Goal: Information Seeking & Learning: Check status

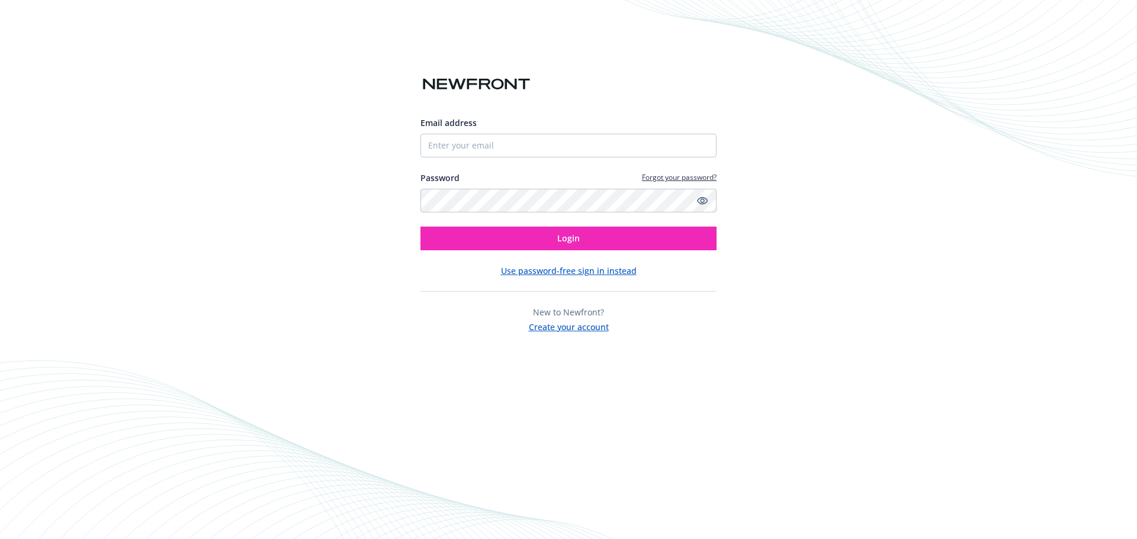
click at [573, 269] on button "Use password-free sign in instead" at bounding box center [569, 271] width 136 height 12
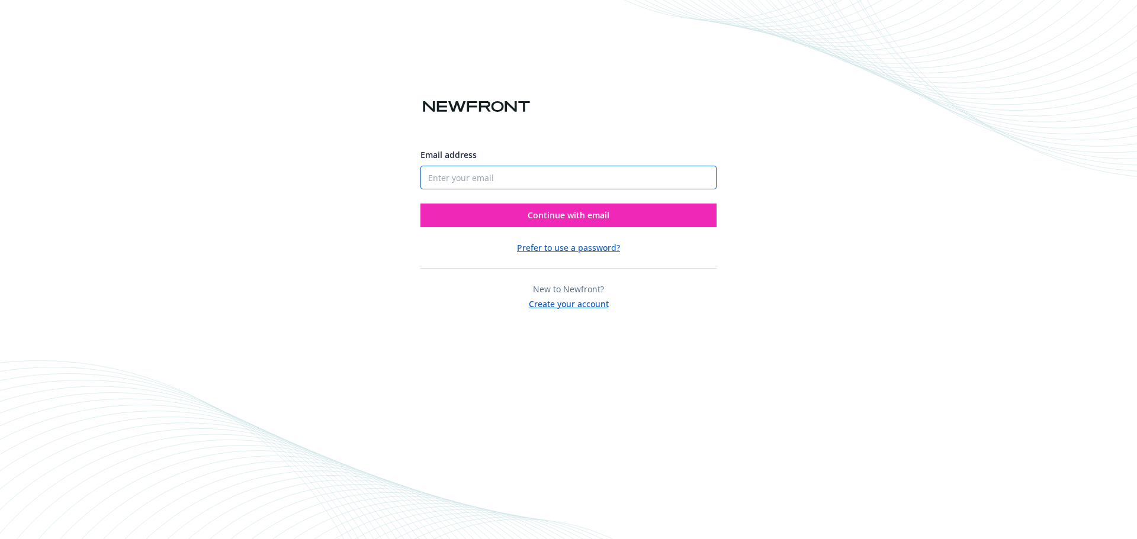
click at [474, 175] on input "Email address" at bounding box center [568, 178] width 296 height 24
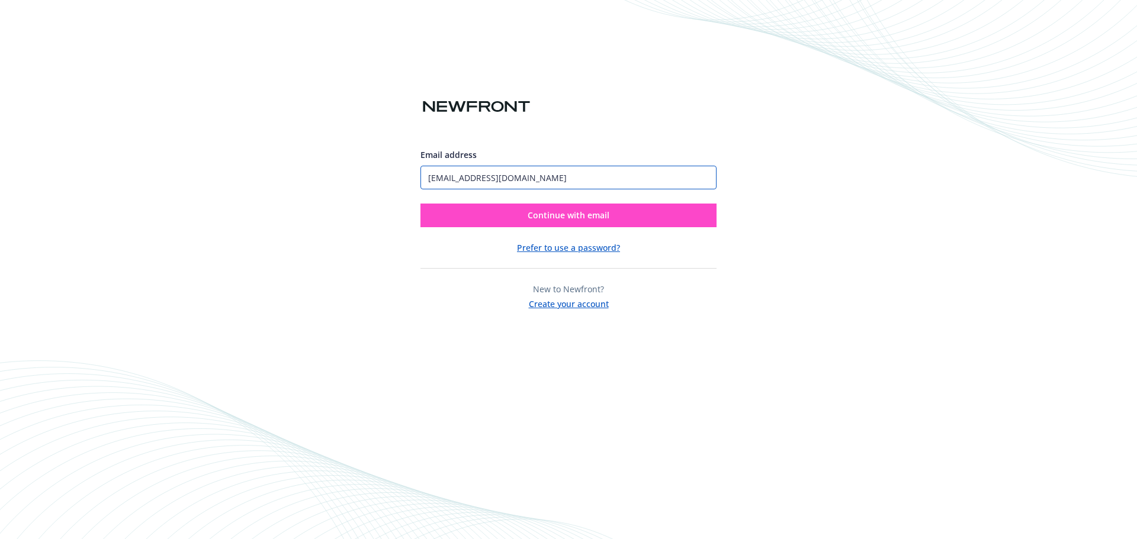
type input "[EMAIL_ADDRESS][DOMAIN_NAME]"
click at [550, 216] on span "Continue with email" at bounding box center [568, 215] width 82 height 11
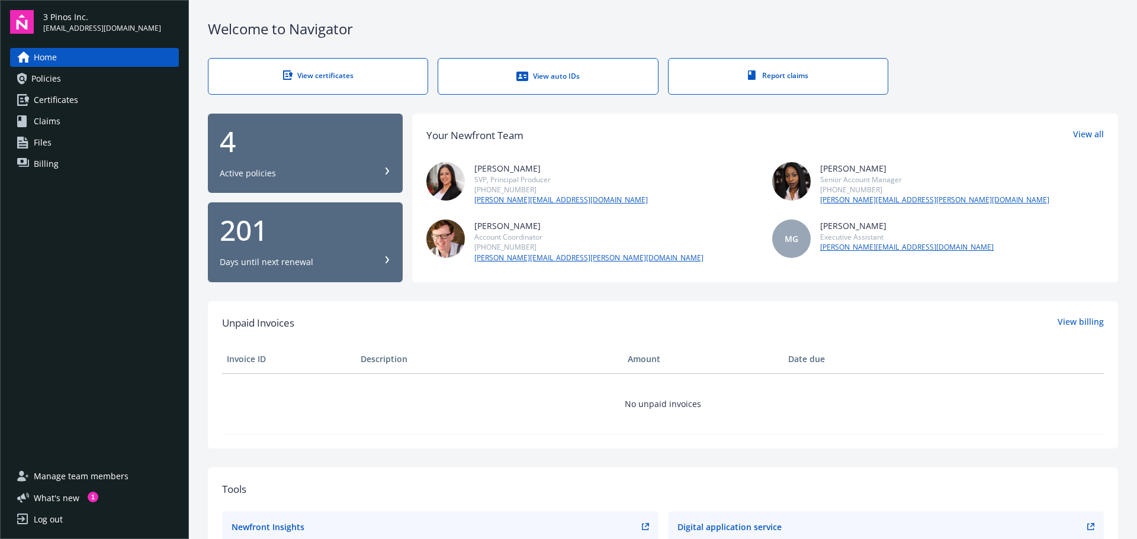
click at [48, 72] on span "Policies" at bounding box center [46, 78] width 30 height 19
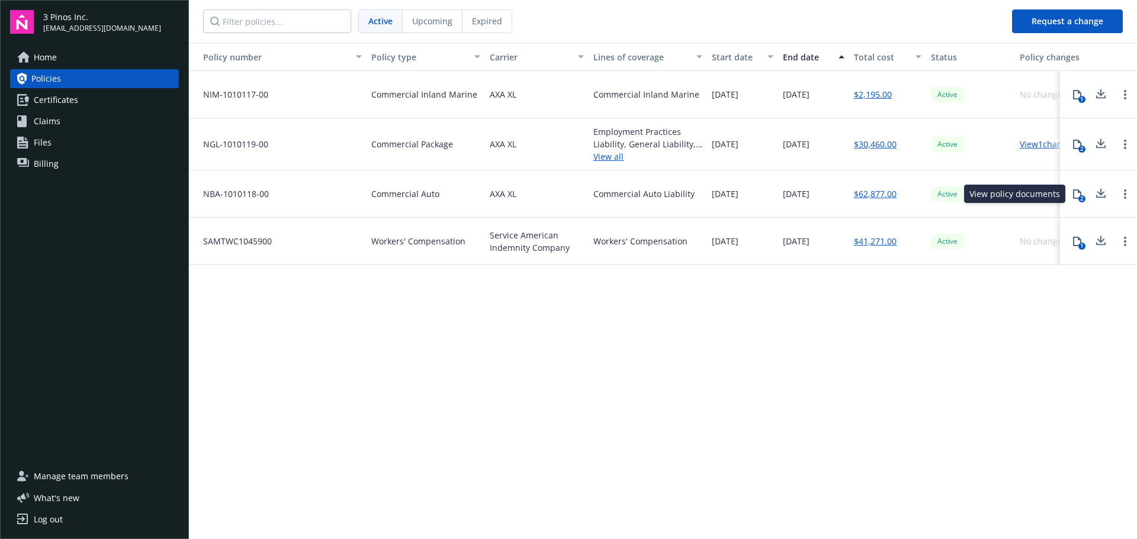
click at [1079, 195] on icon at bounding box center [1076, 193] width 9 height 9
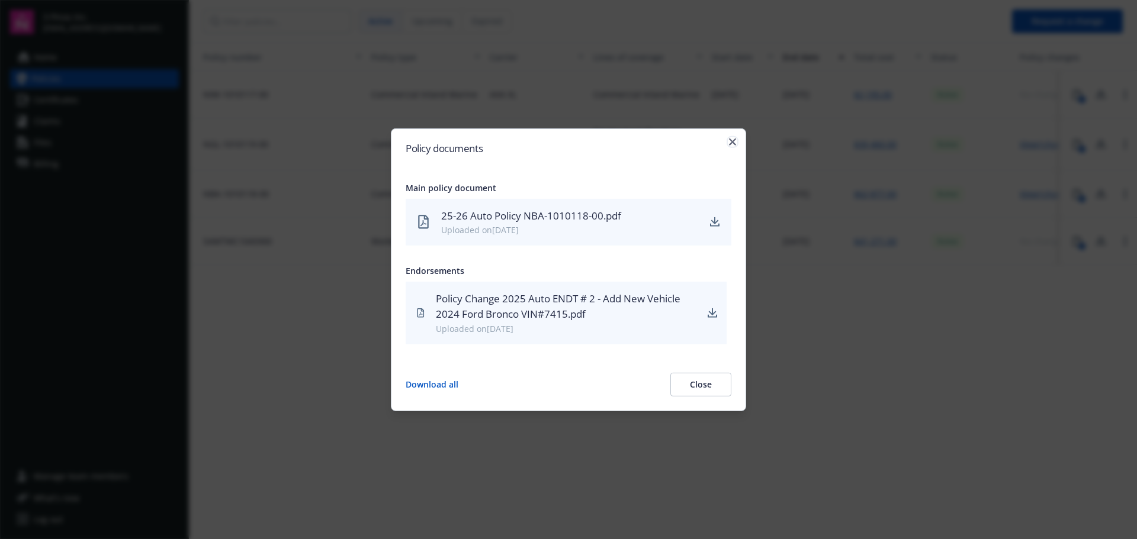
click at [733, 141] on icon "button" at bounding box center [732, 141] width 7 height 7
